Goal: Task Accomplishment & Management: Use online tool/utility

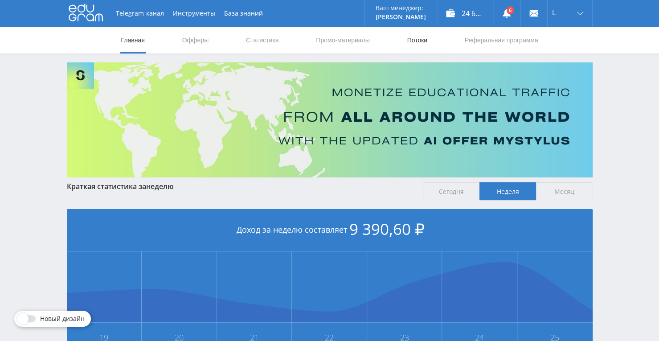
click at [410, 41] on link "Потоки" at bounding box center [417, 40] width 22 height 27
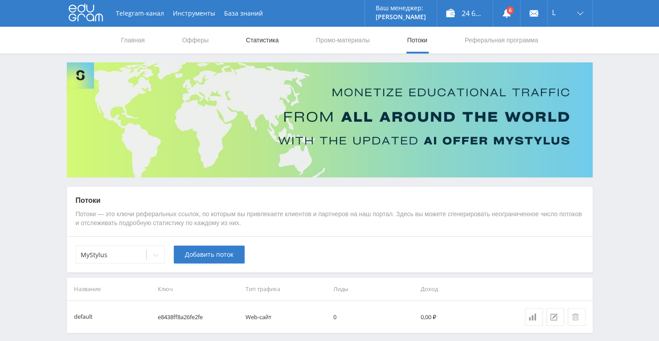
click at [264, 45] on link "Статистика" at bounding box center [262, 40] width 35 height 27
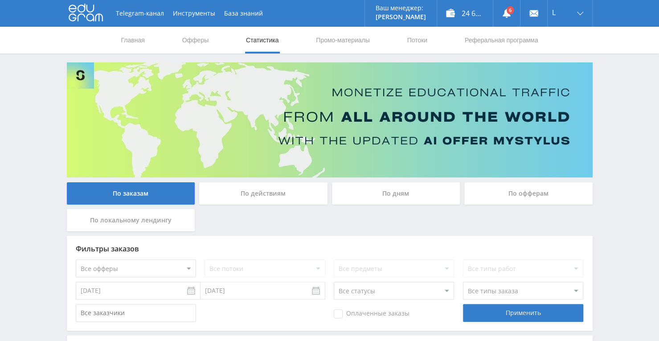
click at [373, 189] on div "По дням" at bounding box center [396, 193] width 128 height 22
click at [0, 0] on input "По дням" at bounding box center [0, 0] width 0 height 0
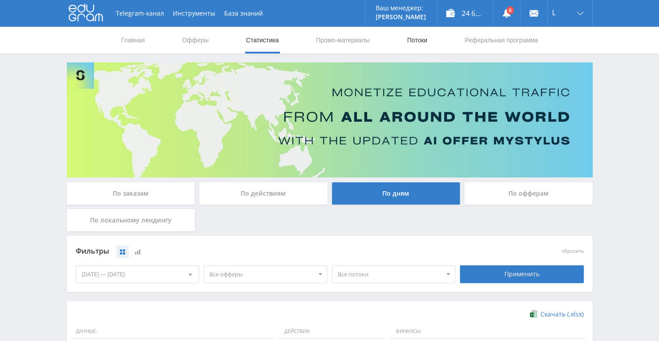
click at [423, 41] on link "Потоки" at bounding box center [417, 40] width 22 height 27
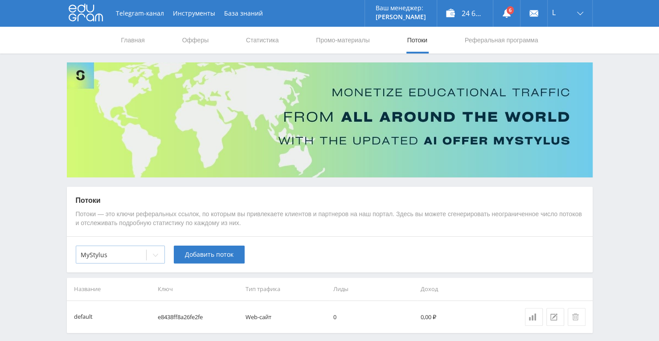
click at [159, 259] on div at bounding box center [156, 255] width 18 height 18
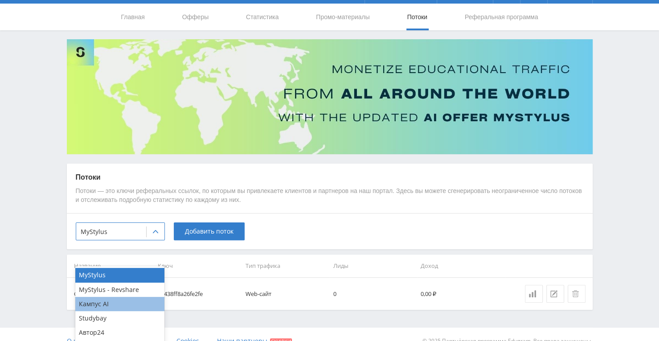
scroll to position [36, 0]
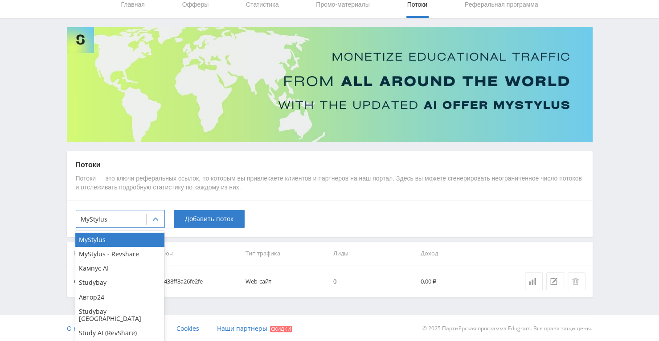
click at [132, 326] on div "Study AI (RevShare)" at bounding box center [119, 333] width 89 height 14
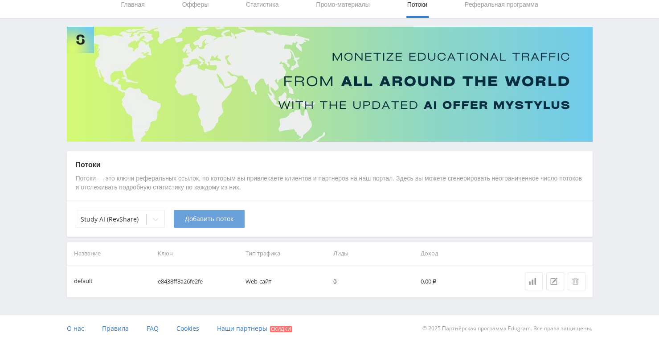
click at [221, 216] on span "Добавить поток" at bounding box center [209, 218] width 49 height 7
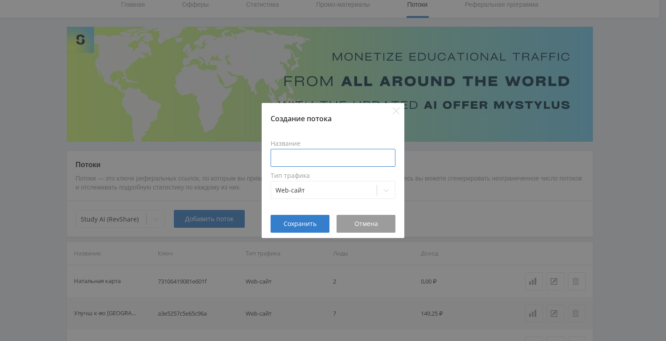
click at [323, 159] on input at bounding box center [333, 158] width 125 height 18
type input "E"
type input "Улучшить текст"
click at [311, 222] on span "Сохранить" at bounding box center [300, 223] width 33 height 7
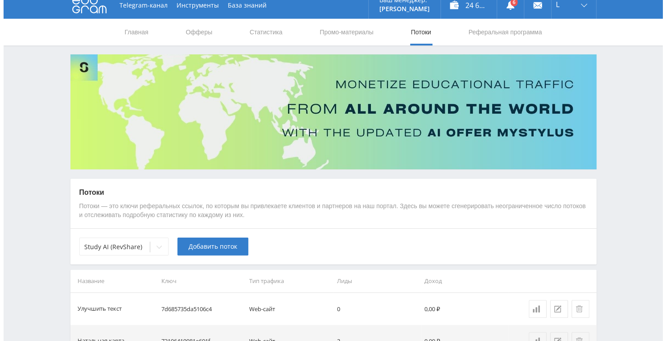
scroll to position [0, 0]
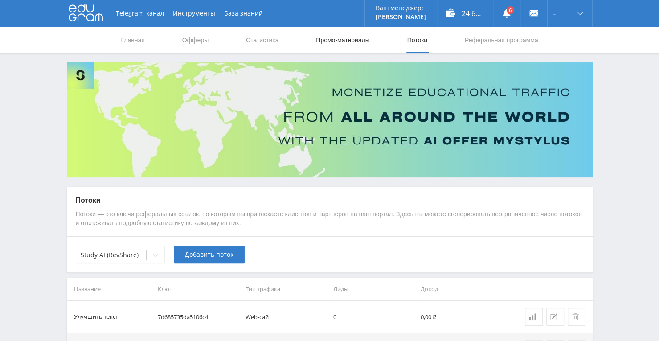
click at [346, 28] on link "Промо-материалы" at bounding box center [342, 40] width 55 height 27
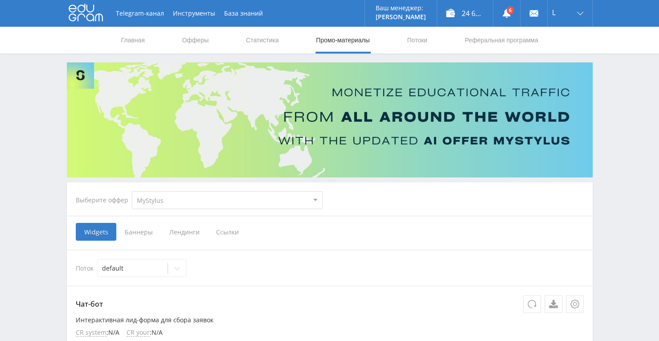
click at [312, 200] on select "MyStylus MyStylus - Revshare Кампус AI Studybay Автор24 Studybay [GEOGRAPHIC_DA…" at bounding box center [227, 200] width 191 height 18
select select "376"
click at [132, 191] on select "MyStylus MyStylus - Revshare Кампус AI Studybay Автор24 Studybay [GEOGRAPHIC_DA…" at bounding box center [227, 200] width 191 height 18
select select "376"
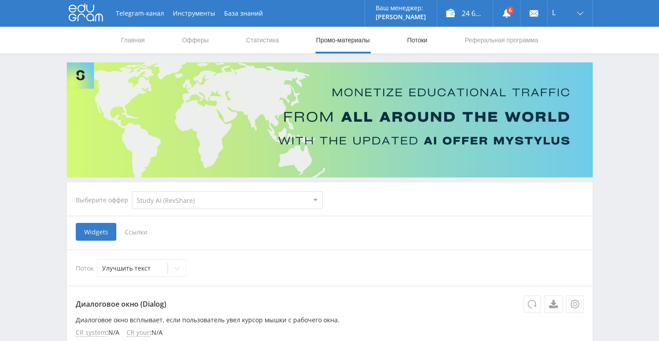
click at [427, 38] on link "Потоки" at bounding box center [417, 40] width 22 height 27
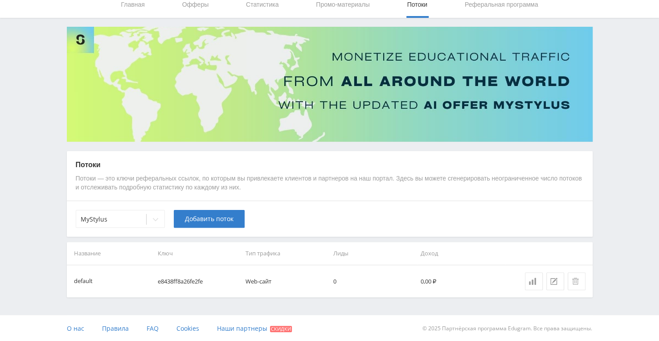
scroll to position [36, 0]
click at [155, 224] on div at bounding box center [156, 219] width 18 height 18
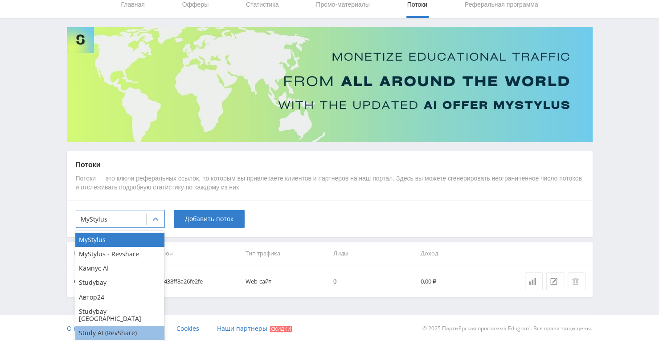
click at [141, 326] on div "Study AI (RevShare)" at bounding box center [119, 333] width 89 height 14
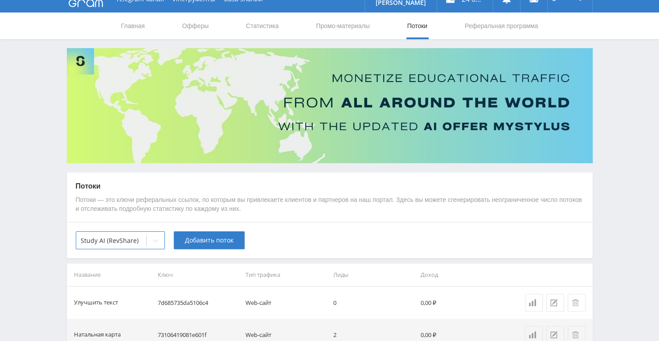
scroll to position [103, 0]
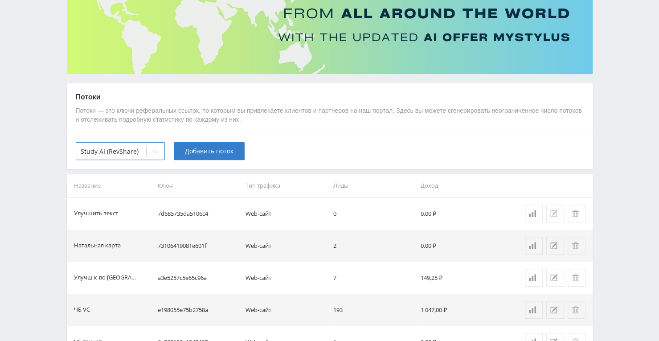
click at [551, 212] on icon at bounding box center [554, 213] width 7 height 7
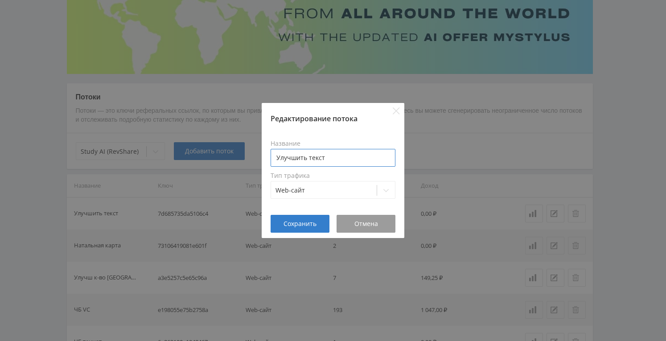
click at [350, 157] on input "Улучшить текст" at bounding box center [333, 158] width 125 height 18
type input "Улучшить текст Tenchat"
click at [300, 228] on button "Сохранить" at bounding box center [300, 224] width 59 height 18
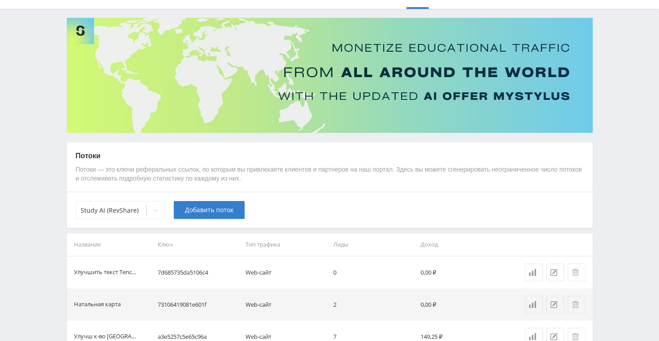
scroll to position [14, 0]
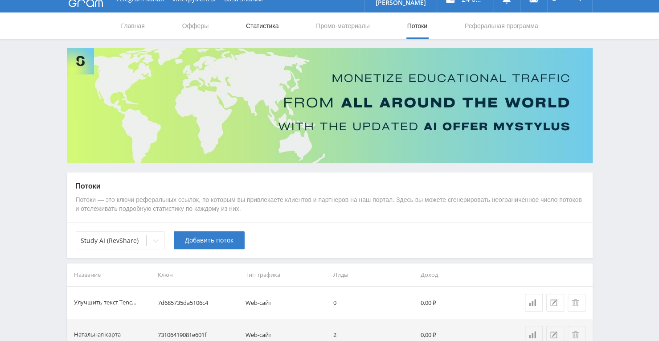
click at [257, 25] on link "Статистика" at bounding box center [262, 25] width 35 height 27
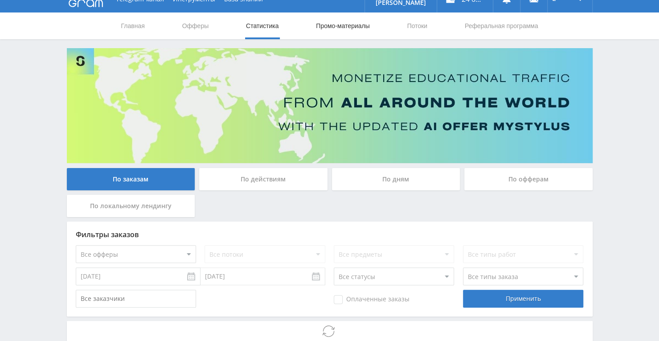
click at [357, 31] on link "Промо-материалы" at bounding box center [342, 25] width 55 height 27
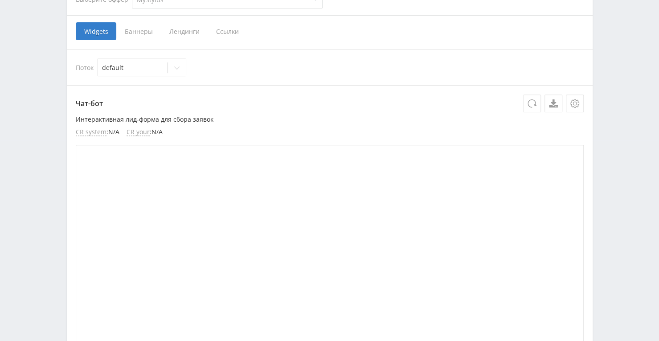
scroll to position [148, 0]
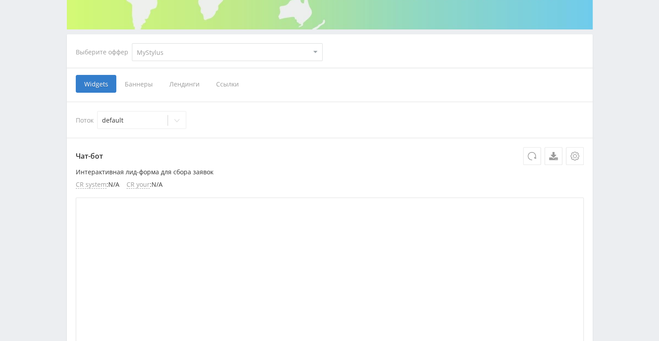
click at [313, 51] on select "MyStylus MyStylus - Revshare Кампус AI Studybay Автор24 Studybay [GEOGRAPHIC_DA…" at bounding box center [227, 52] width 191 height 18
select select "376"
click at [132, 43] on select "MyStylus MyStylus - Revshare Кампус AI Studybay Автор24 Studybay [GEOGRAPHIC_DA…" at bounding box center [227, 52] width 191 height 18
select select "376"
click at [138, 77] on span "Ссылки" at bounding box center [136, 84] width 40 height 18
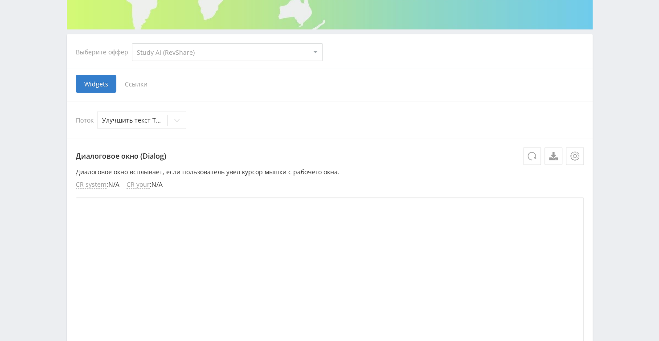
click at [0, 0] on input "Ссылки" at bounding box center [0, 0] width 0 height 0
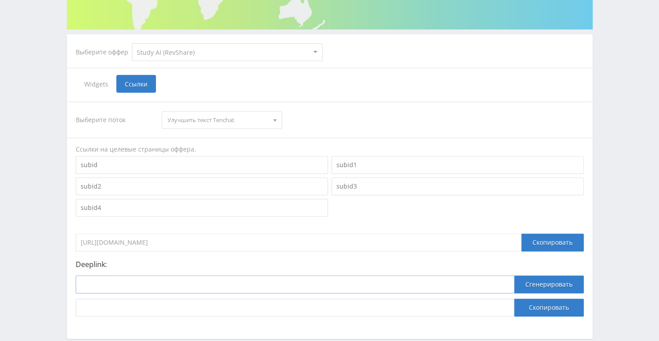
drag, startPoint x: 270, startPoint y: 277, endPoint x: 272, endPoint y: 282, distance: 4.8
click at [270, 278] on input at bounding box center [295, 285] width 439 height 18
click at [272, 282] on input at bounding box center [295, 285] width 439 height 18
paste input "[URL]"
type input "[URL]"
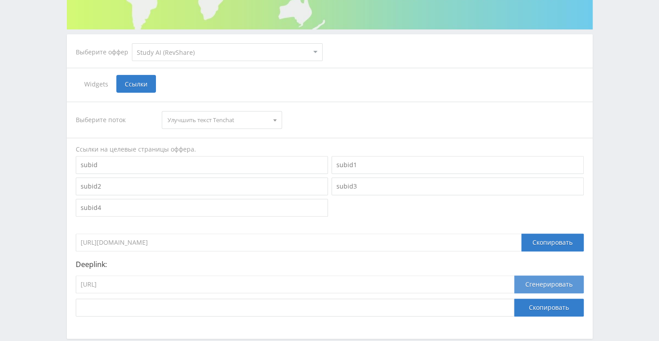
click at [563, 282] on button "Сгенерировать" at bounding box center [550, 285] width 70 height 18
click at [551, 306] on button "Скопировать" at bounding box center [550, 308] width 70 height 18
drag, startPoint x: 206, startPoint y: 284, endPoint x: 61, endPoint y: 280, distance: 144.5
click at [61, 280] on div "Telegram-канал Инструменты База знаний Ваш менеджер: [PERSON_NAME] Alex Online …" at bounding box center [329, 120] width 659 height 536
paste input "gemini_pro_plus_bot"
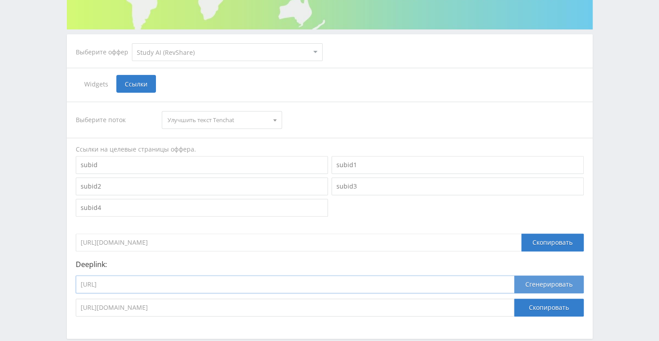
type input "[URL]"
click at [530, 280] on button "Сгенерировать" at bounding box center [550, 285] width 70 height 18
click at [533, 308] on button "Скопировать" at bounding box center [550, 308] width 70 height 18
drag, startPoint x: 209, startPoint y: 280, endPoint x: 69, endPoint y: 277, distance: 140.0
click at [69, 277] on div "Выберите поток Улучшить текст Tenchat Улучшить текст Tenchat Натальная карта Ул…" at bounding box center [330, 209] width 526 height 233
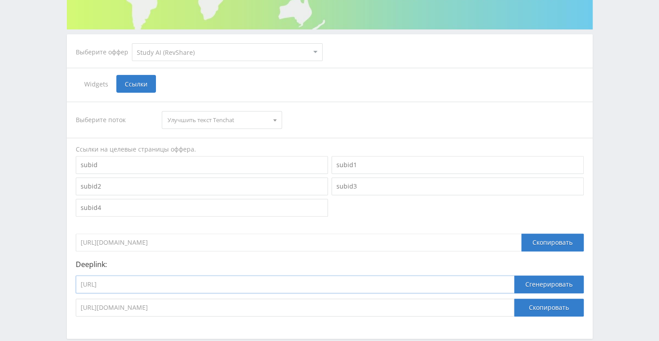
paste input "claude_4_sonne"
type input "[URL]"
click at [567, 282] on button "Сгенерировать" at bounding box center [550, 285] width 70 height 18
click at [503, 314] on input "[URL][DOMAIN_NAME]" at bounding box center [295, 308] width 439 height 18
click at [540, 310] on button "Скопировать" at bounding box center [550, 308] width 70 height 18
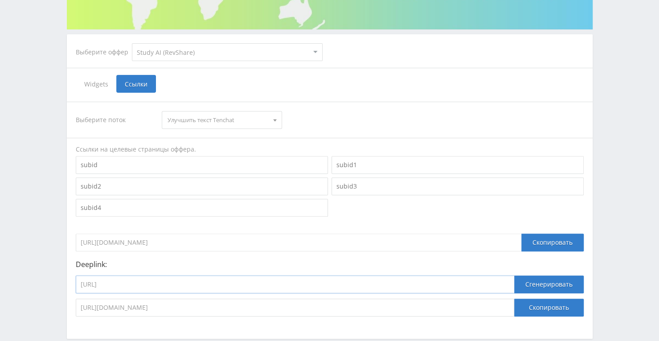
drag, startPoint x: 248, startPoint y: 290, endPoint x: 158, endPoint y: 271, distance: 92.4
click at [48, 282] on div "Telegram-канал Инструменты База знаний Ваш менеджер: [PERSON_NAME] Alex Online …" at bounding box center [329, 120] width 659 height 536
paste input "opus41"
type input "[URL]"
click at [555, 288] on button "Сгенерировать" at bounding box center [550, 285] width 70 height 18
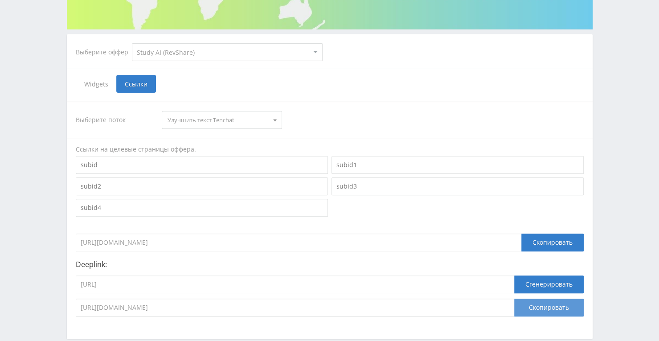
click at [546, 311] on button "Скопировать" at bounding box center [550, 308] width 70 height 18
drag, startPoint x: 198, startPoint y: 276, endPoint x: 45, endPoint y: 276, distance: 152.5
click at [45, 276] on div "Telegram-канал Инструменты База знаний Ваш менеджер: [PERSON_NAME] Alex Online …" at bounding box center [329, 120] width 659 height 536
paste input "perplexity_plus_bot"
type input "[URL]"
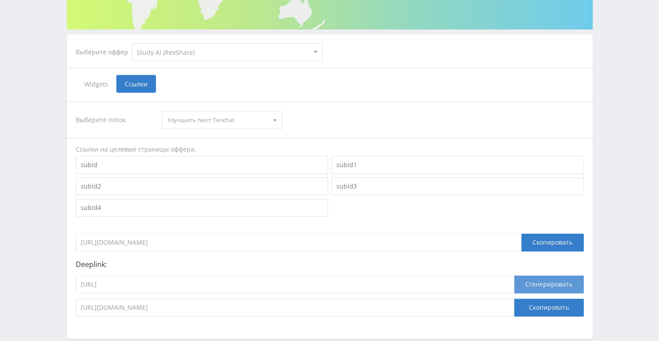
click at [535, 284] on button "Сгенерировать" at bounding box center [550, 285] width 70 height 18
click at [520, 309] on button "Скопировать" at bounding box center [550, 308] width 70 height 18
drag, startPoint x: 213, startPoint y: 280, endPoint x: 78, endPoint y: 286, distance: 135.7
click at [78, 286] on input "[URL]" at bounding box center [295, 285] width 439 height 18
paste input "grok4"
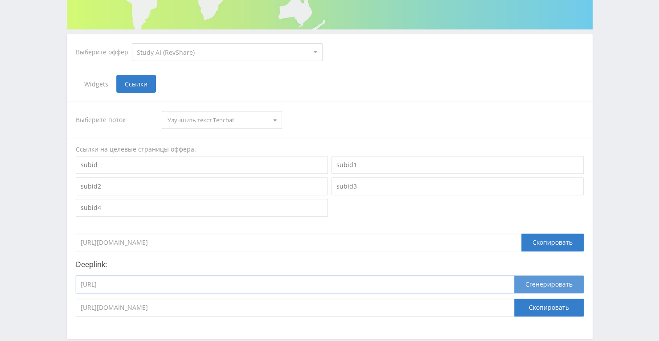
type input "[URL]"
click at [552, 285] on button "Сгенерировать" at bounding box center [550, 285] width 70 height 18
click at [535, 309] on button "Скопировать" at bounding box center [550, 308] width 70 height 18
drag, startPoint x: 170, startPoint y: 283, endPoint x: 70, endPoint y: 280, distance: 100.4
click at [70, 280] on div "Выберите поток Улучшить текст Tenchat Улучшить текст Tenchat Натальная карта Ул…" at bounding box center [330, 209] width 526 height 233
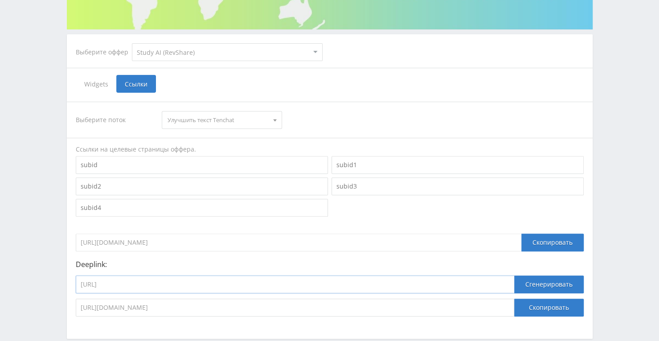
paste input "a24_deepseek_r1"
type input "[URL]"
click at [527, 285] on button "Сгенерировать" at bounding box center [550, 285] width 70 height 18
click at [525, 304] on button "Скопировать" at bounding box center [550, 308] width 70 height 18
click at [527, 305] on button "Скопировать" at bounding box center [550, 308] width 70 height 18
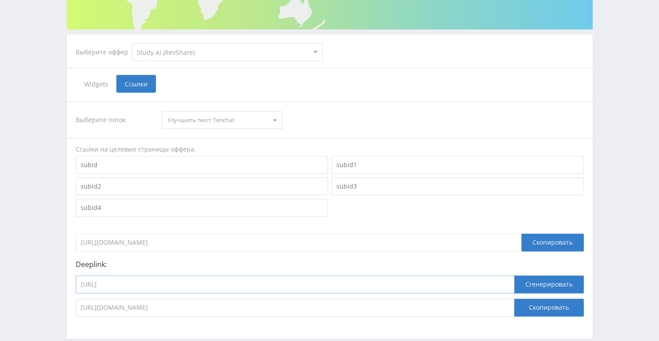
drag, startPoint x: 217, startPoint y: 289, endPoint x: 66, endPoint y: 280, distance: 151.0
click at [66, 280] on div "Выберите оффер MyStylus MyStylus - Revshare Кампус AI Studybay Автор24 Studybay…" at bounding box center [329, 126] width 535 height 424
paste input "referat_plus_bot"
type input "[URL]"
click at [536, 279] on button "Сгенерировать" at bounding box center [550, 285] width 70 height 18
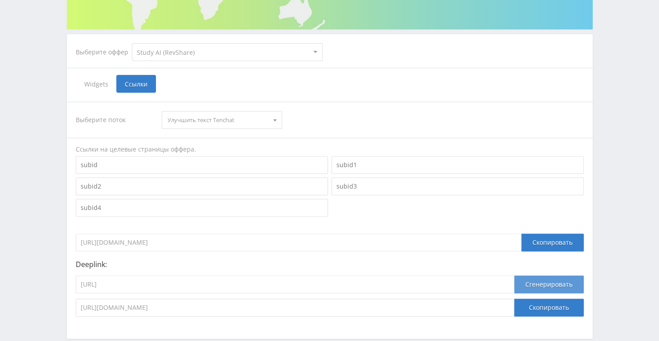
click at [535, 286] on button "Сгенерировать" at bounding box center [550, 285] width 70 height 18
click at [536, 308] on button "Скопировать" at bounding box center [550, 308] width 70 height 18
